Goal: Task Accomplishment & Management: Use online tool/utility

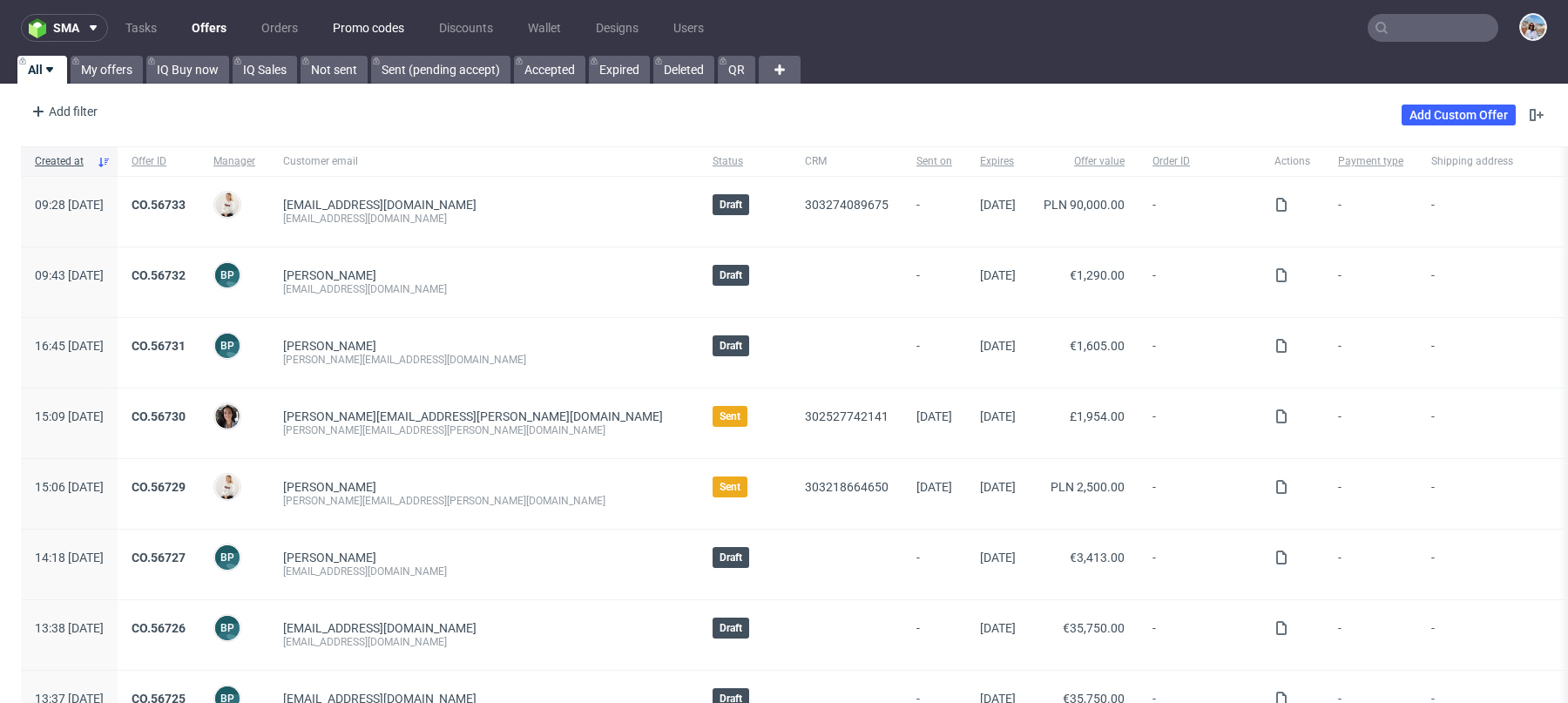
click at [383, 39] on link "Promo codes" at bounding box center [368, 28] width 93 height 28
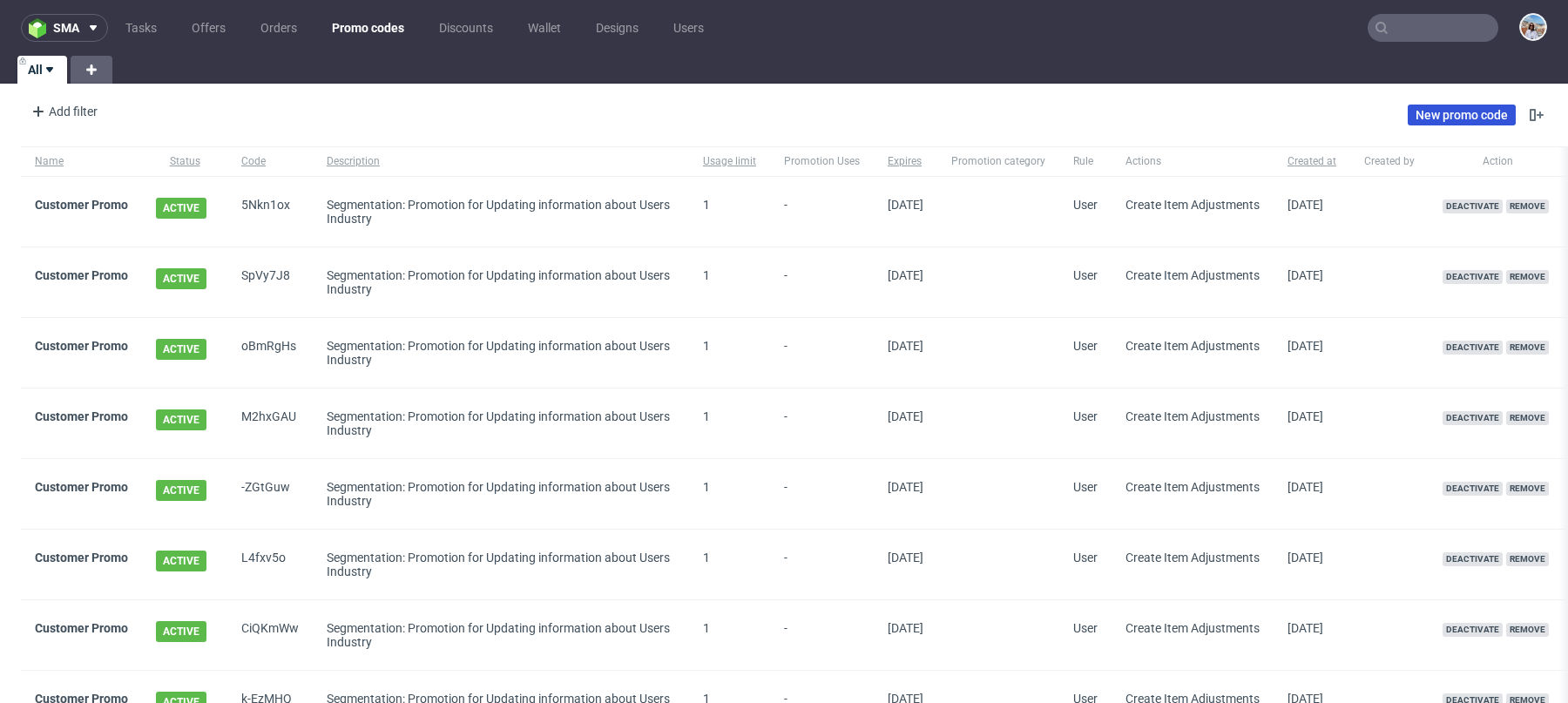
click at [1490, 109] on link "New promo code" at bounding box center [1462, 114] width 108 height 21
